Goal: Task Accomplishment & Management: Complete application form

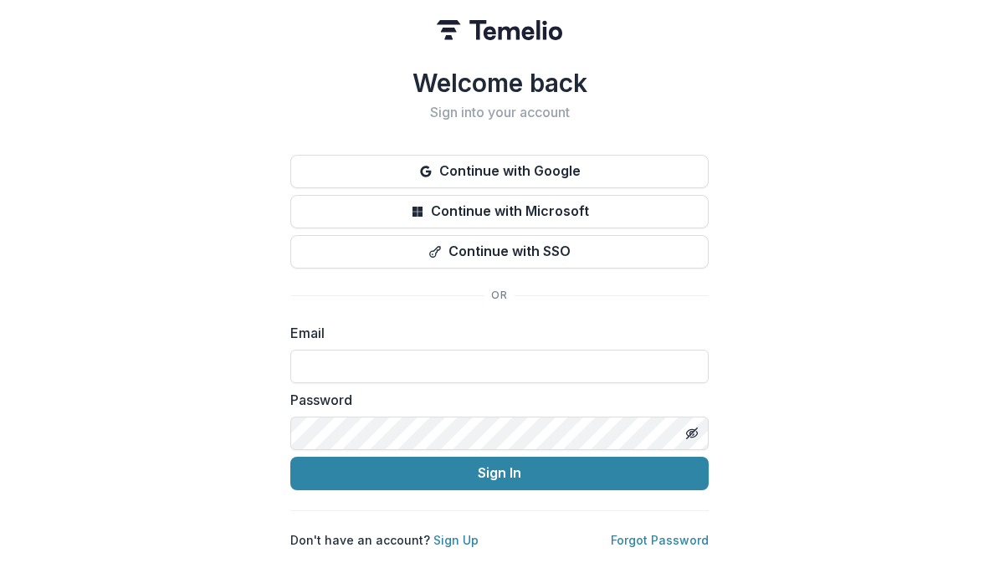
scroll to position [228, 0]
type input "**********"
click at [499, 466] on button "Sign In" at bounding box center [499, 473] width 418 height 33
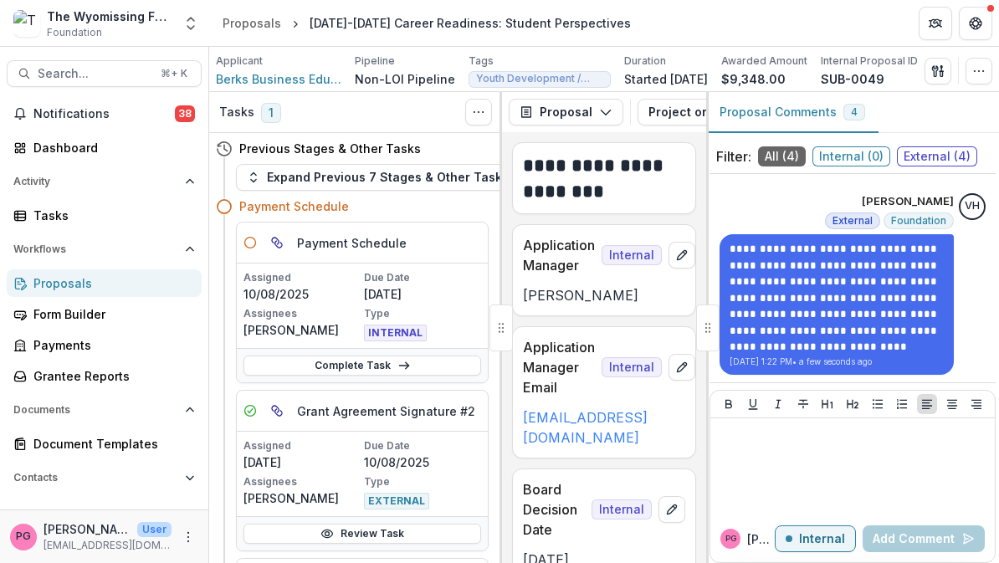
scroll to position [722, 0]
click at [845, 216] on span "External" at bounding box center [852, 222] width 40 height 12
click at [824, 546] on button "Internal" at bounding box center [815, 538] width 81 height 27
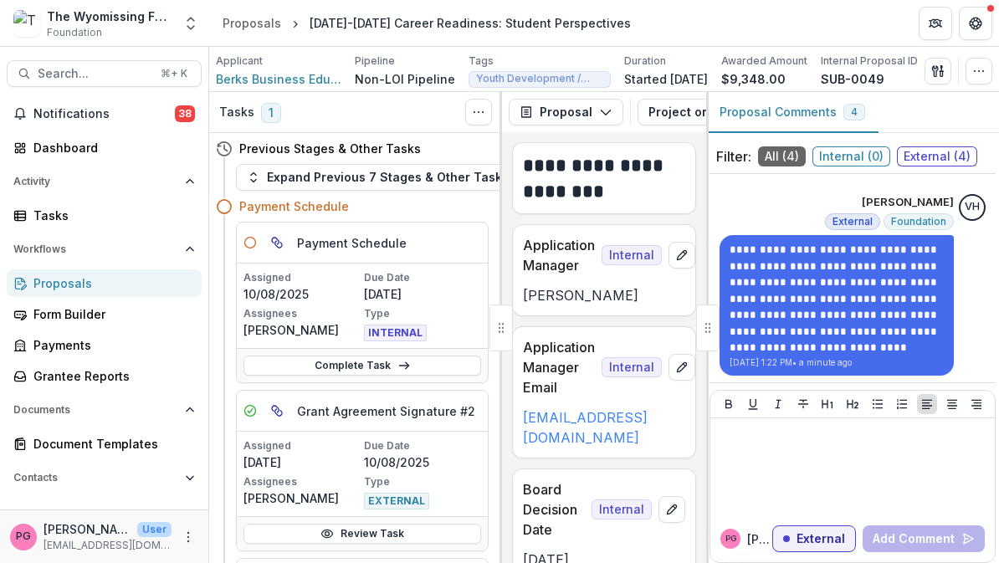
scroll to position [664, 0]
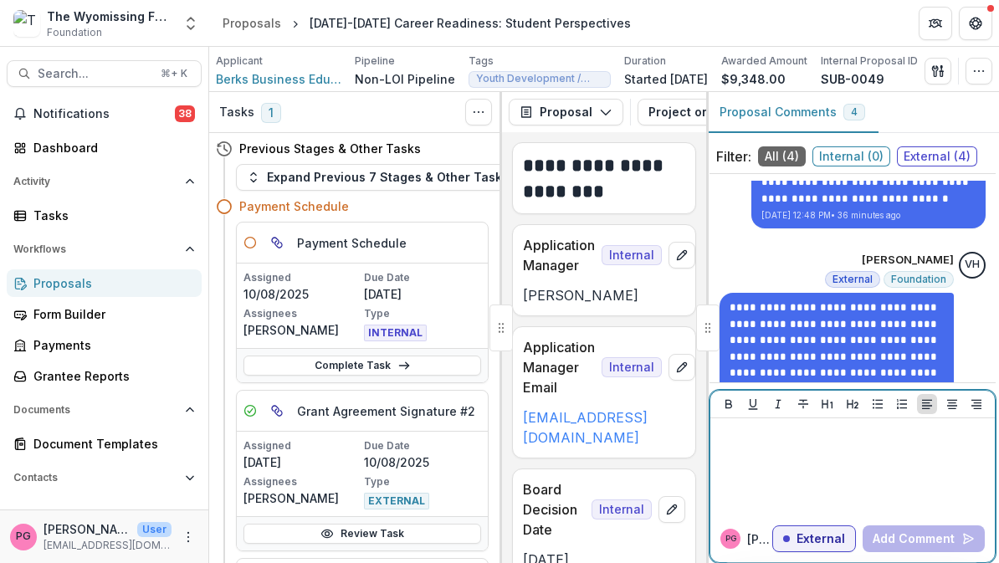
click at [764, 442] on p at bounding box center [852, 434] width 271 height 18
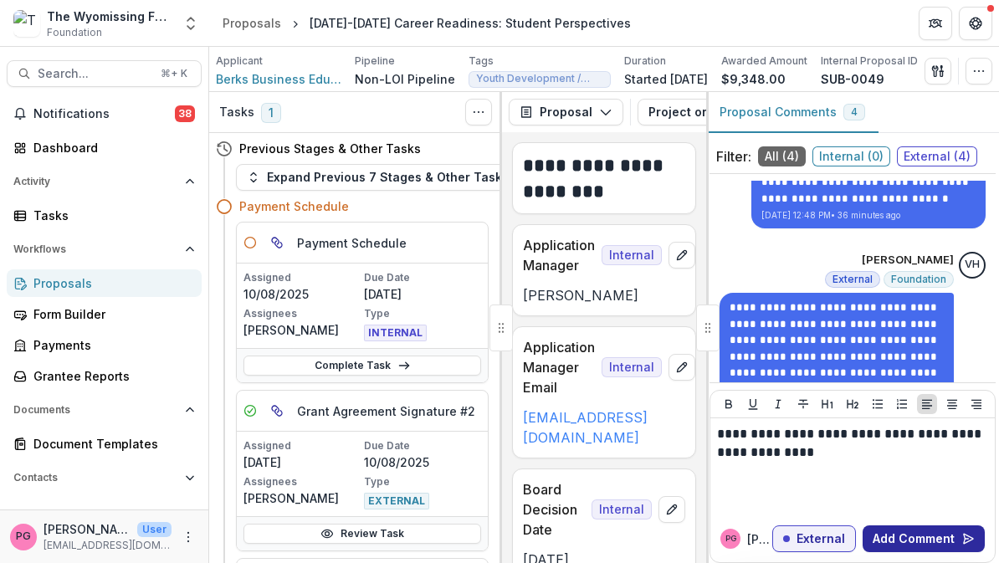
click at [922, 537] on button "Add Comment" at bounding box center [923, 538] width 122 height 27
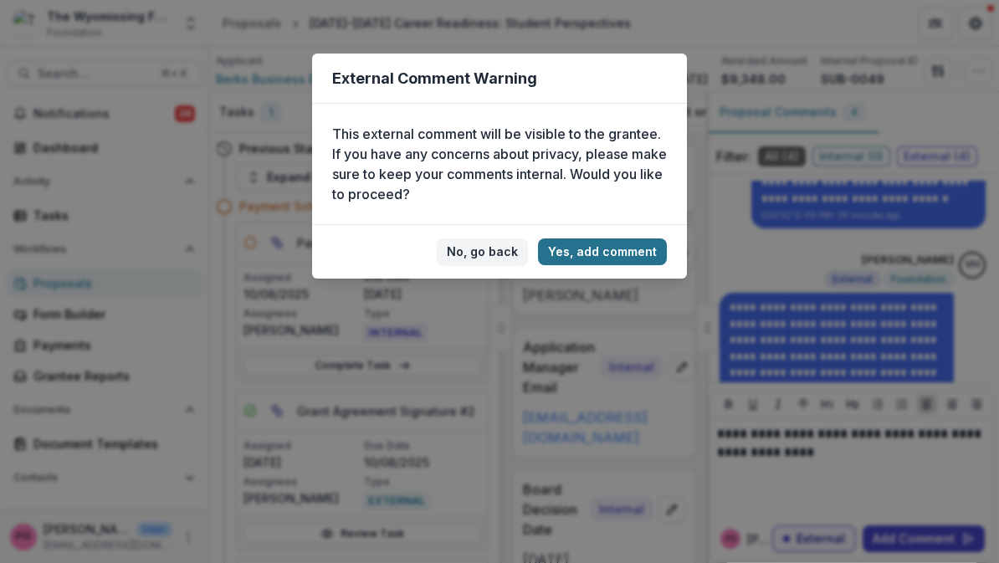
click at [626, 264] on button "Yes, add comment" at bounding box center [602, 251] width 129 height 27
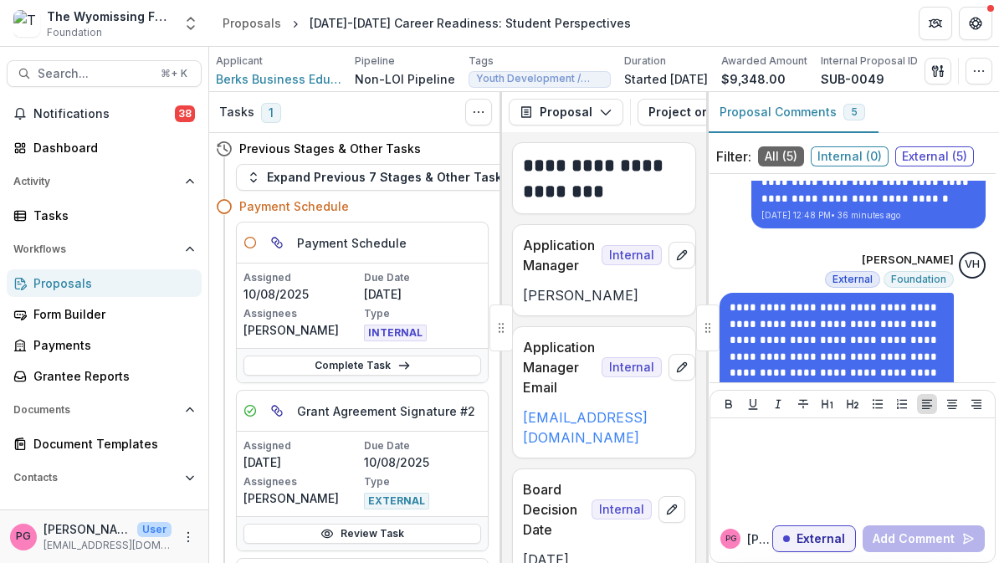
click at [112, 112] on span "Notifications" at bounding box center [103, 114] width 141 height 14
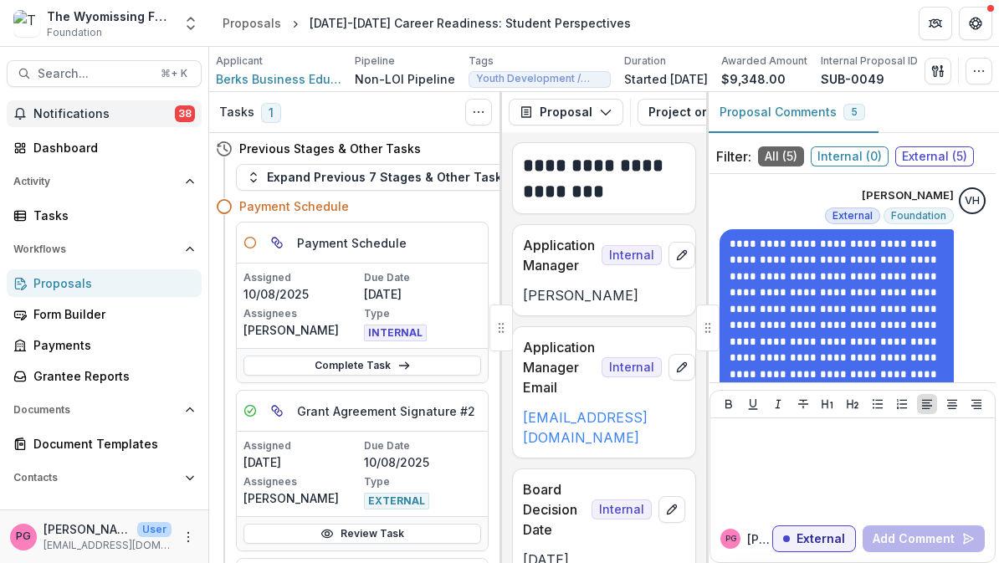
scroll to position [0, 0]
click at [105, 112] on span "Notifications" at bounding box center [103, 114] width 141 height 14
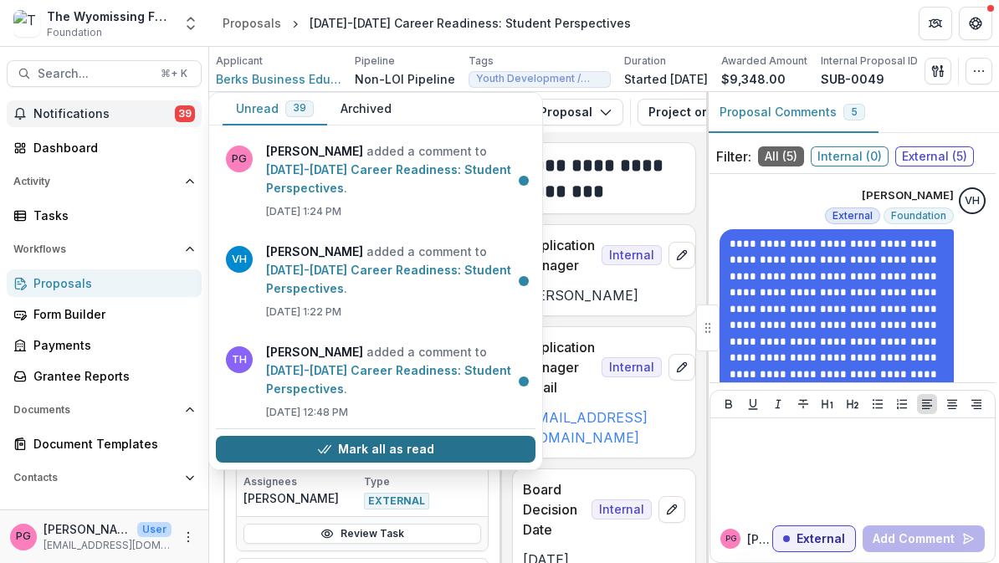
click at [380, 455] on button "Mark all as read" at bounding box center [376, 449] width 320 height 27
